Goal: Information Seeking & Learning: Learn about a topic

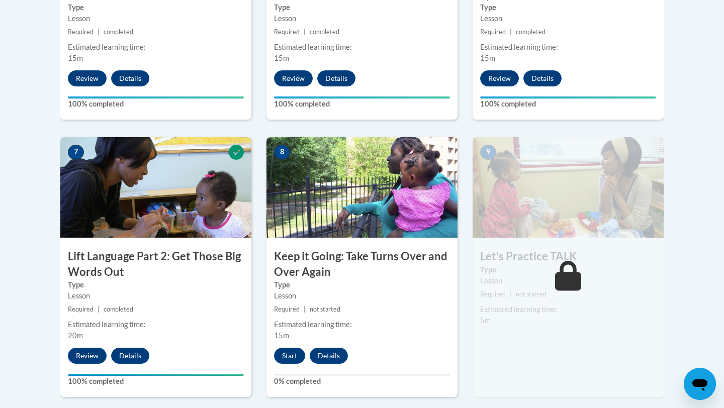
scroll to position [744, 0]
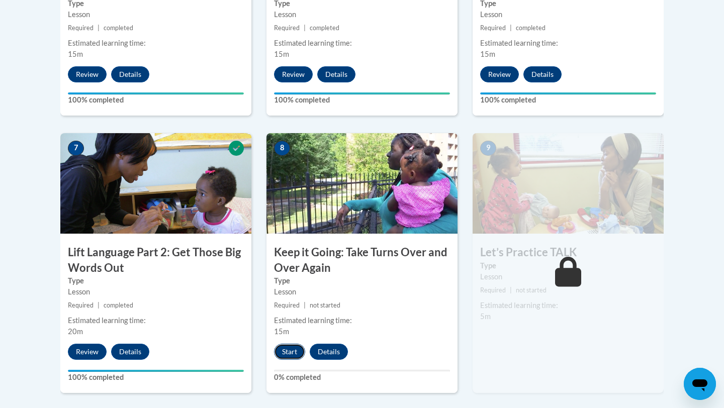
click at [295, 347] on button "Start" at bounding box center [289, 352] width 31 height 16
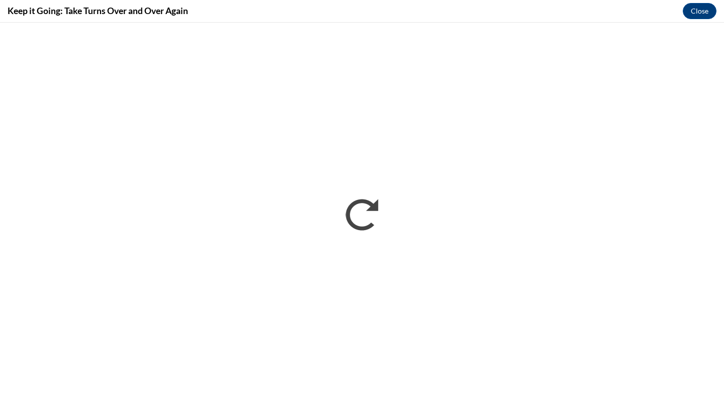
scroll to position [0, 0]
